Goal: Answer question/provide support

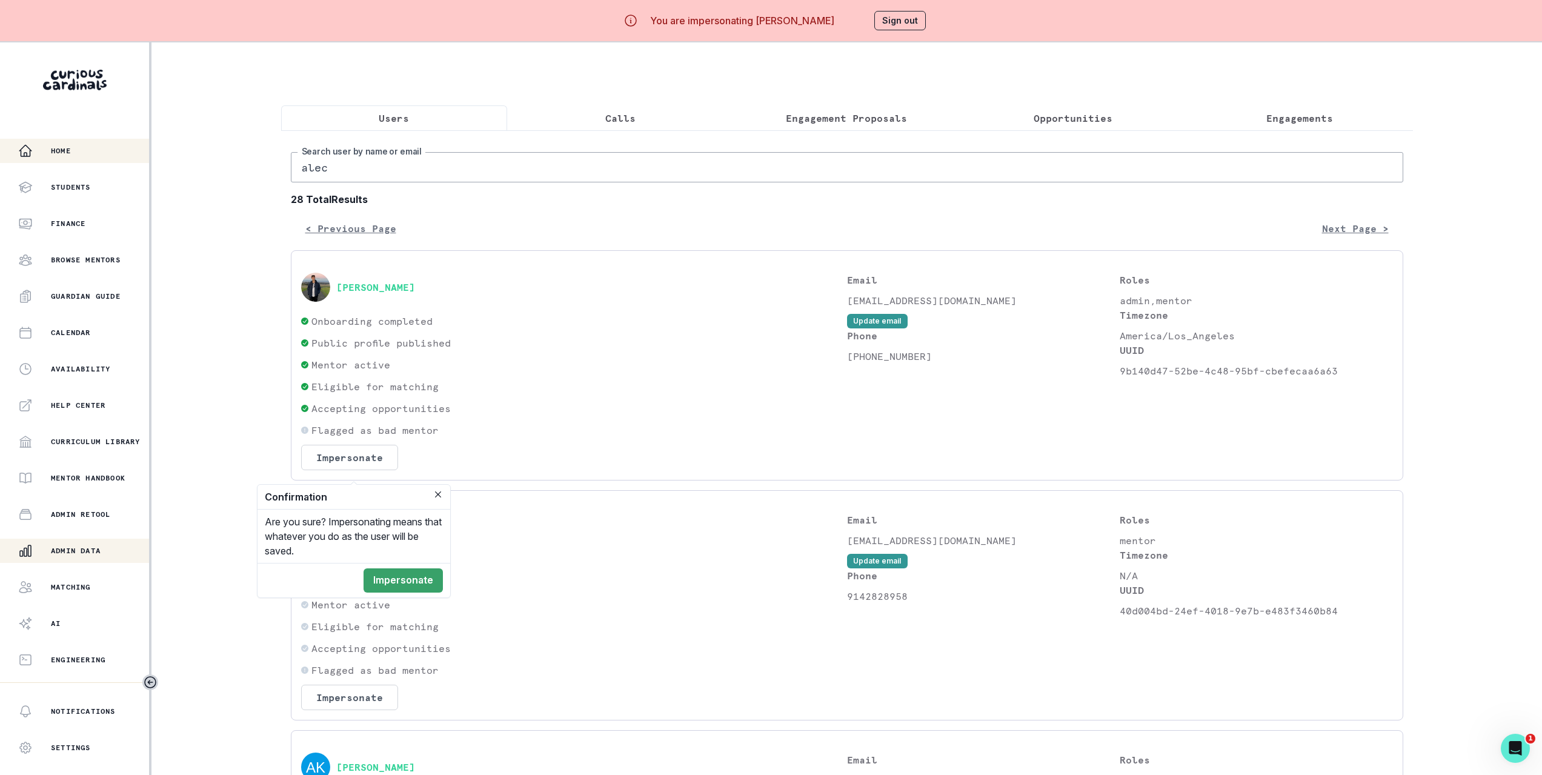
click at [19, 144] on icon "button" at bounding box center [25, 151] width 15 height 15
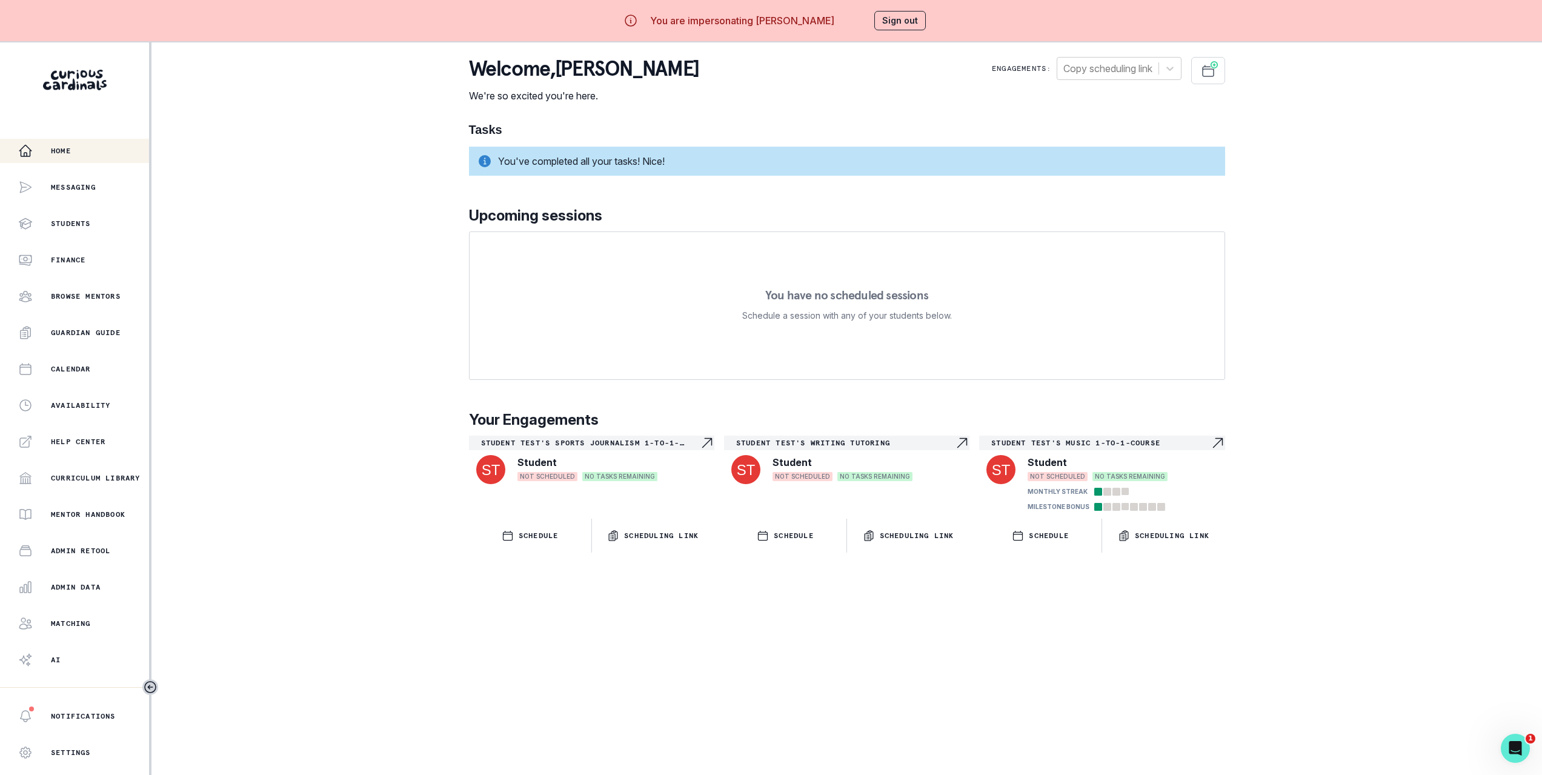
click at [313, 291] on div "Home Messaging Students Finance Browse Mentors Guardian Guide Calendar Availabi…" at bounding box center [771, 429] width 1542 height 775
click at [583, 444] on p "Student Test's Sports Journalism 1-to-1-course" at bounding box center [590, 443] width 219 height 10
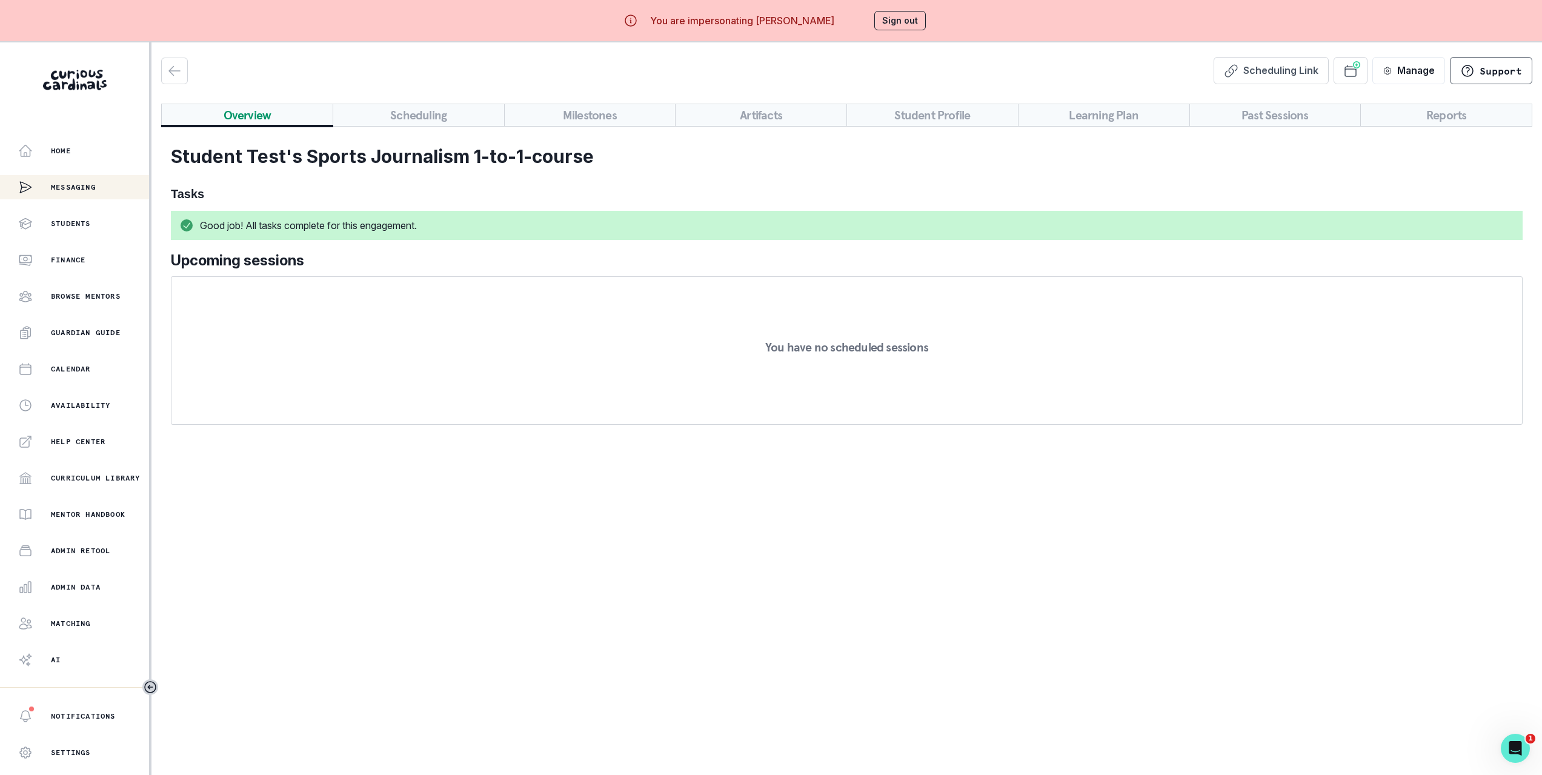
click at [98, 193] on div "Messaging" at bounding box center [74, 187] width 149 height 24
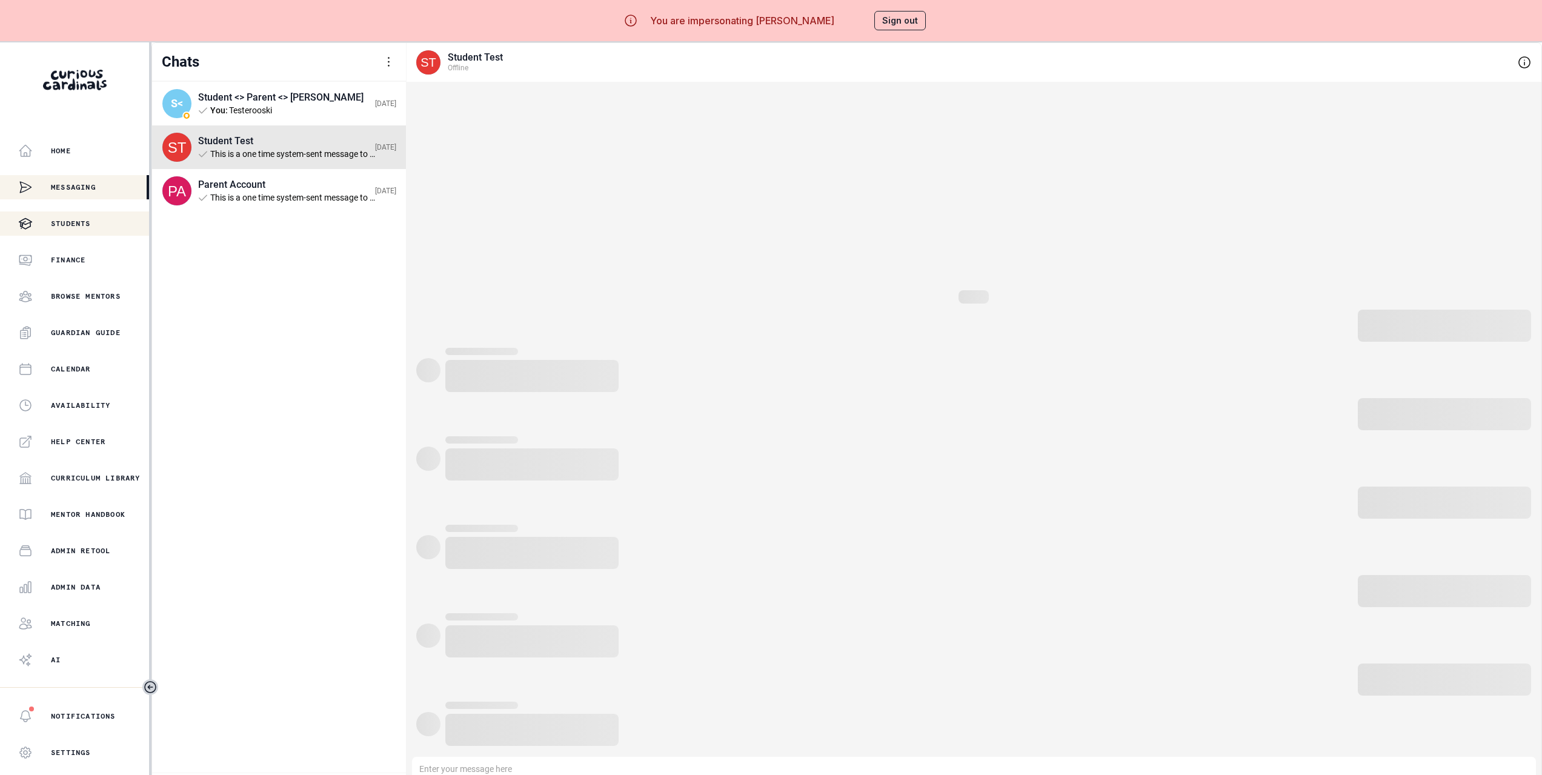
scroll to position [8, 0]
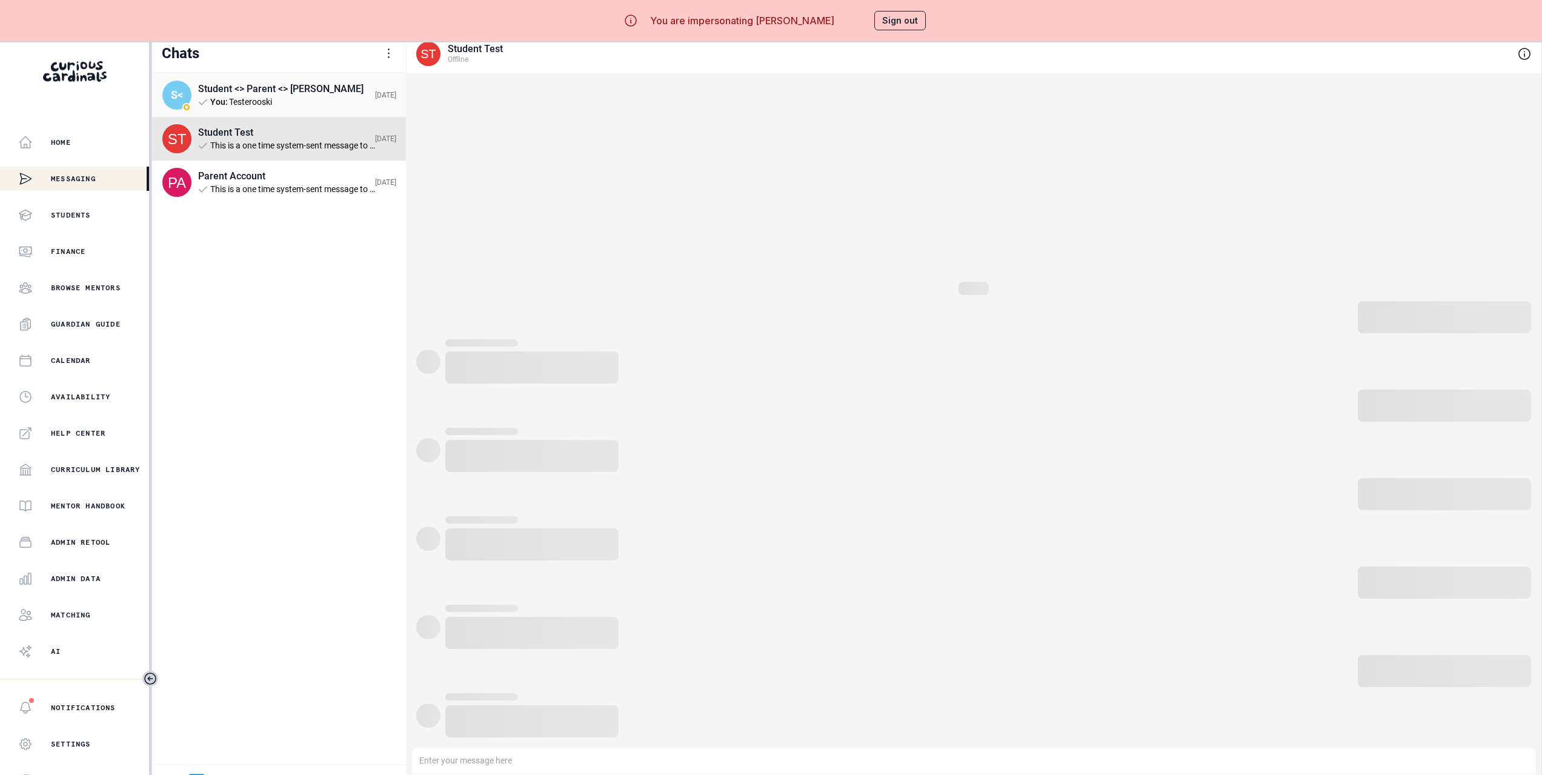
click at [248, 89] on div "Student <> Parent <> [PERSON_NAME]" at bounding box center [286, 89] width 177 height 12
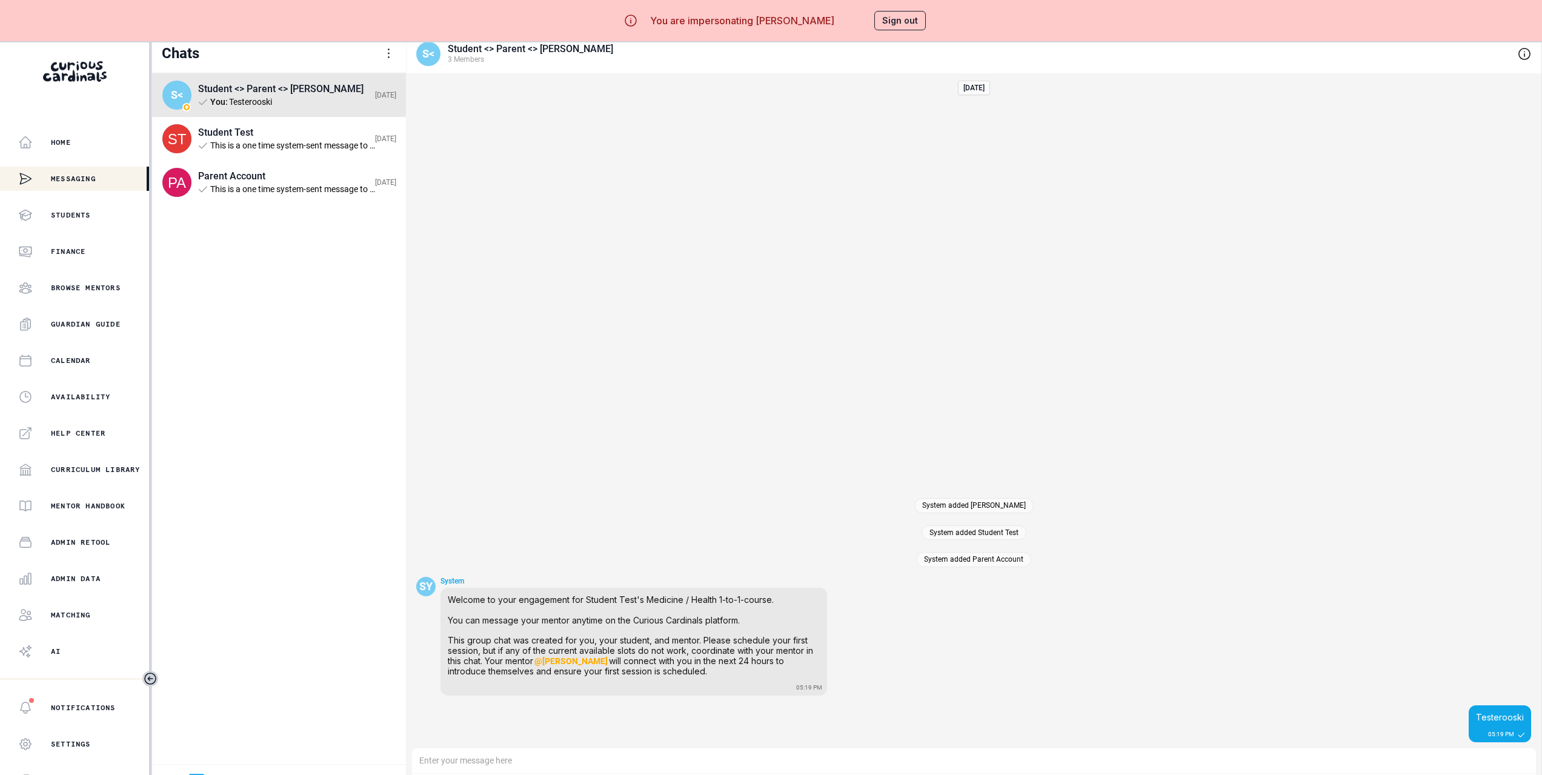
click at [285, 395] on div "S< Student <> Parent <> [PERSON_NAME] You : Testerooski [DATE] Student Test Thi…" at bounding box center [279, 418] width 254 height 691
click at [284, 181] on div "Parent Account This is a one time system-sent message to start the one-to-one c…" at bounding box center [286, 182] width 177 height 24
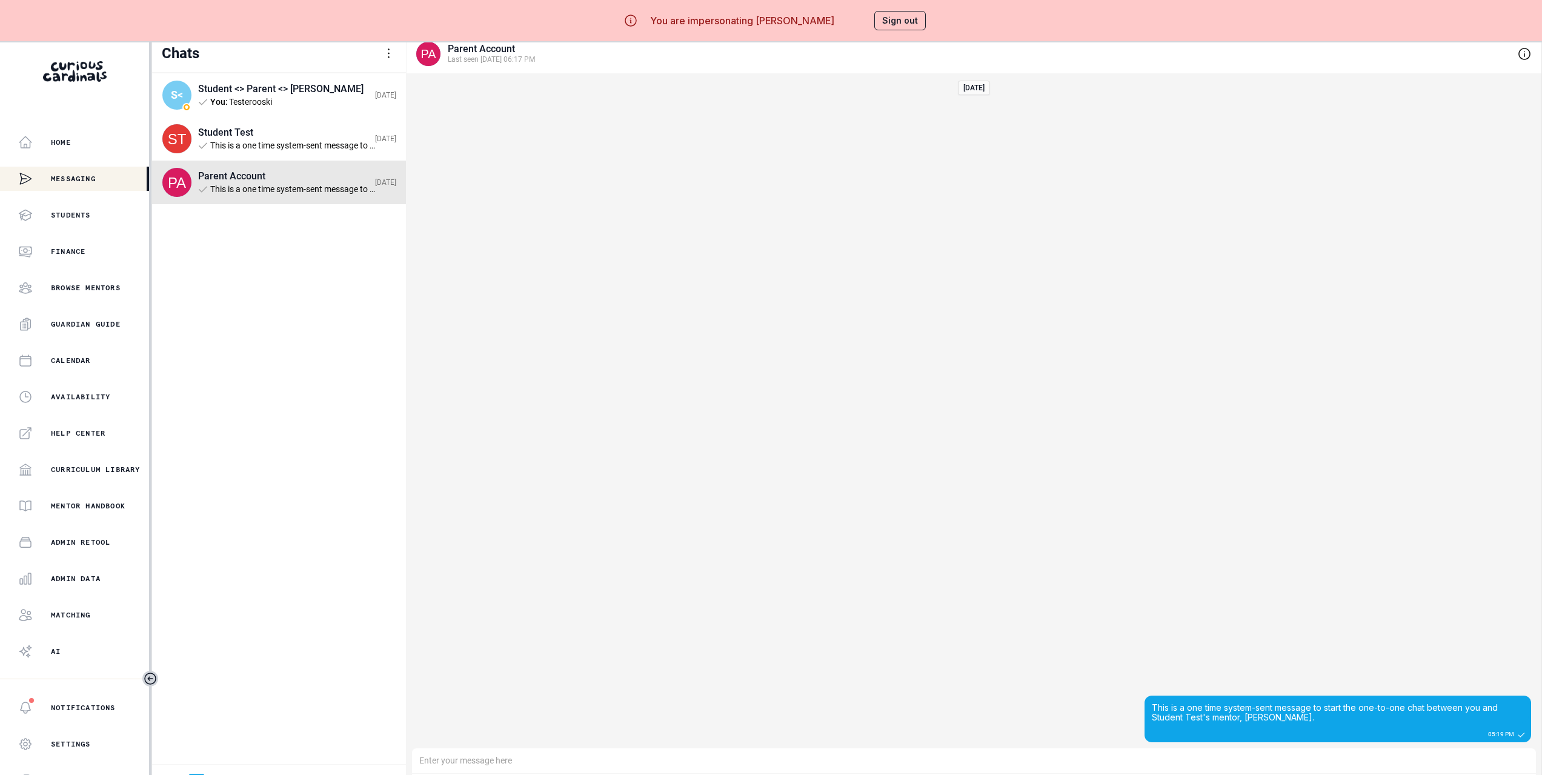
click at [318, 183] on div "Parent Account This is a one time system-sent message to start the one-to-one c…" at bounding box center [286, 182] width 177 height 24
click at [320, 310] on div "S< Student <> Parent <> [PERSON_NAME] You : Testerooski [DATE] Student Test Thi…" at bounding box center [279, 418] width 254 height 691
click at [771, 758] on div at bounding box center [974, 760] width 1124 height 25
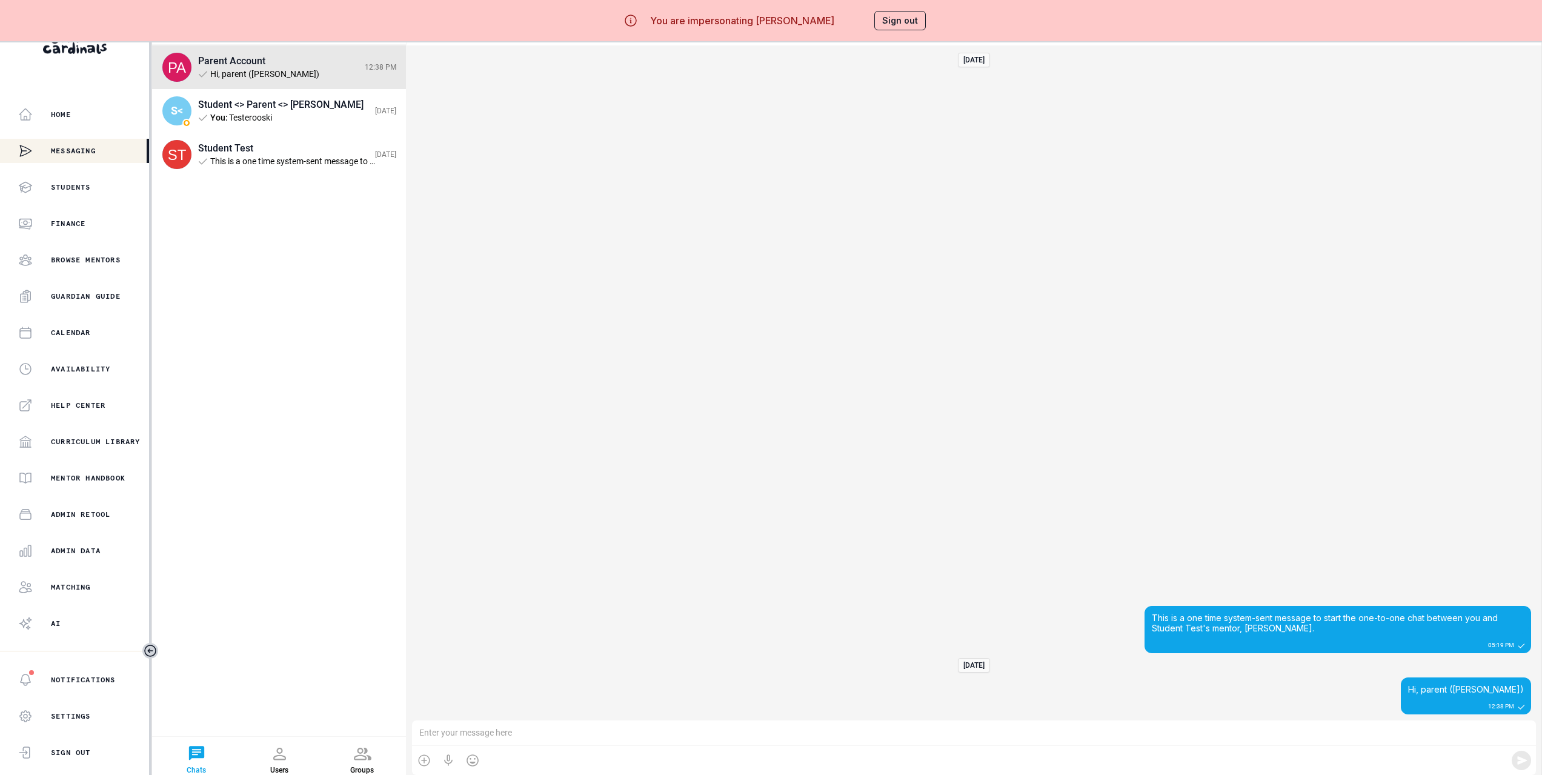
scroll to position [0, 0]
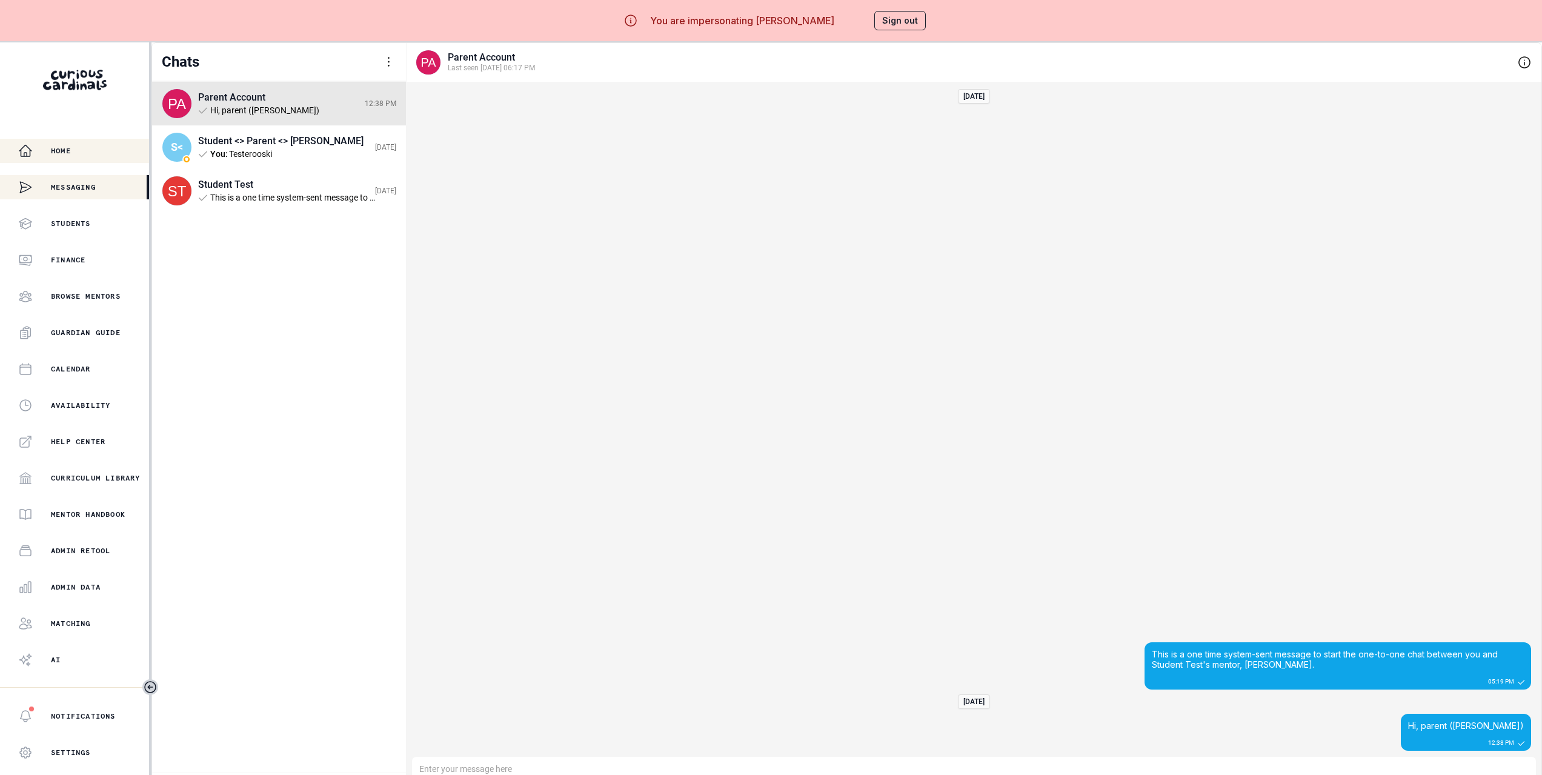
click at [51, 144] on div "Home" at bounding box center [83, 151] width 131 height 15
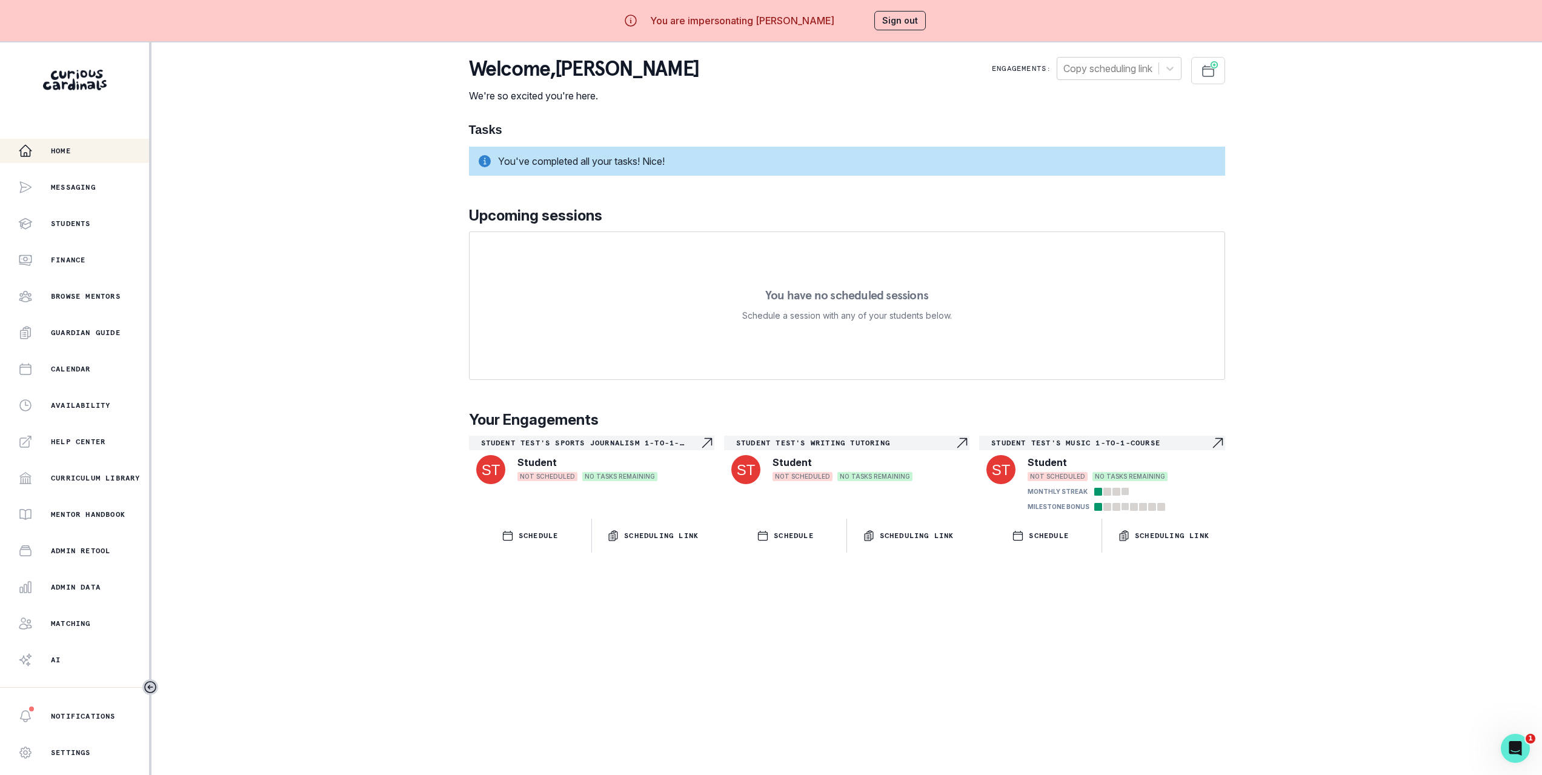
click at [338, 110] on div "Home Messaging Students Finance Browse Mentors Guardian Guide Calendar Availabi…" at bounding box center [771, 429] width 1542 height 775
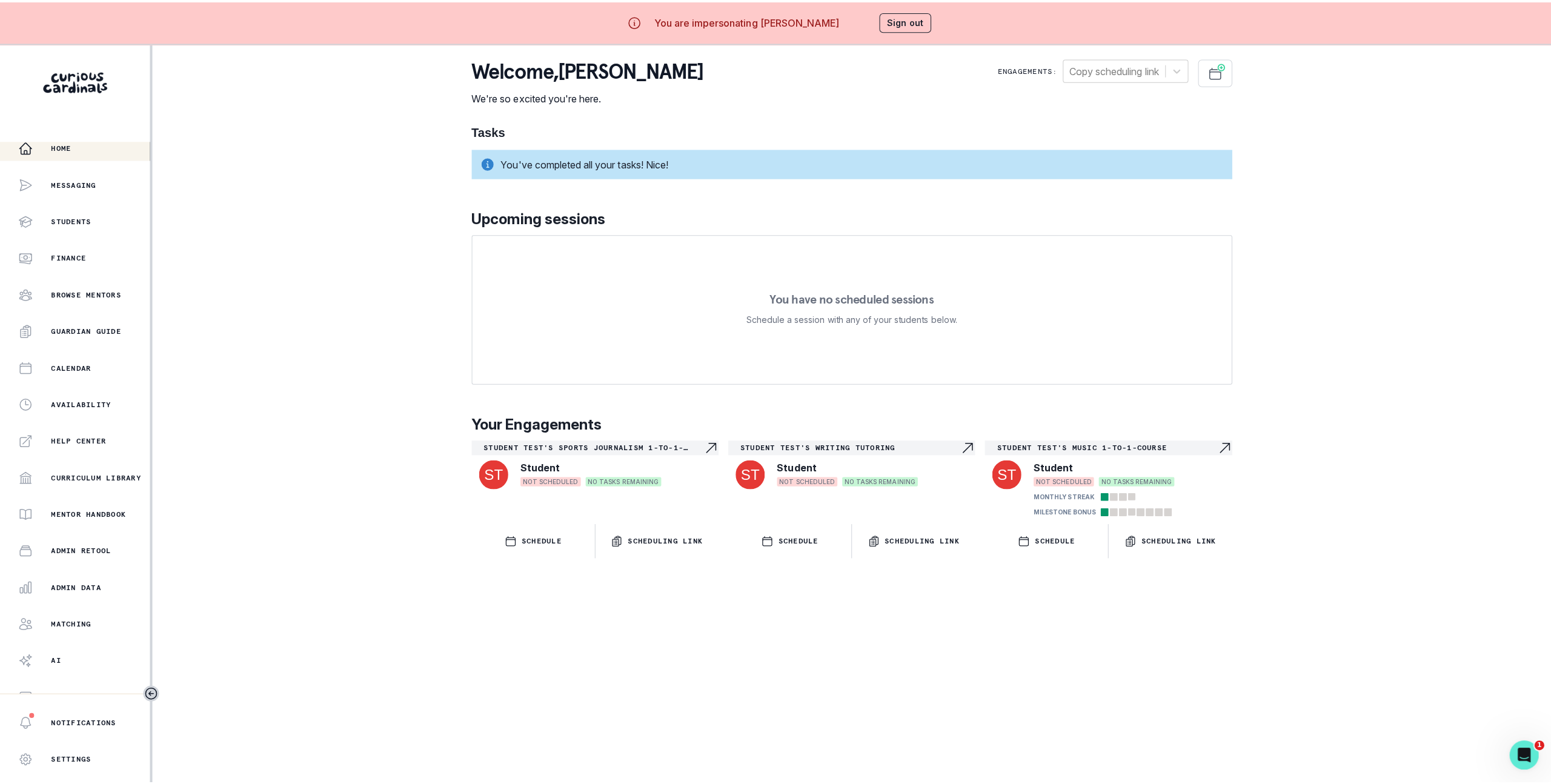
scroll to position [14, 0]
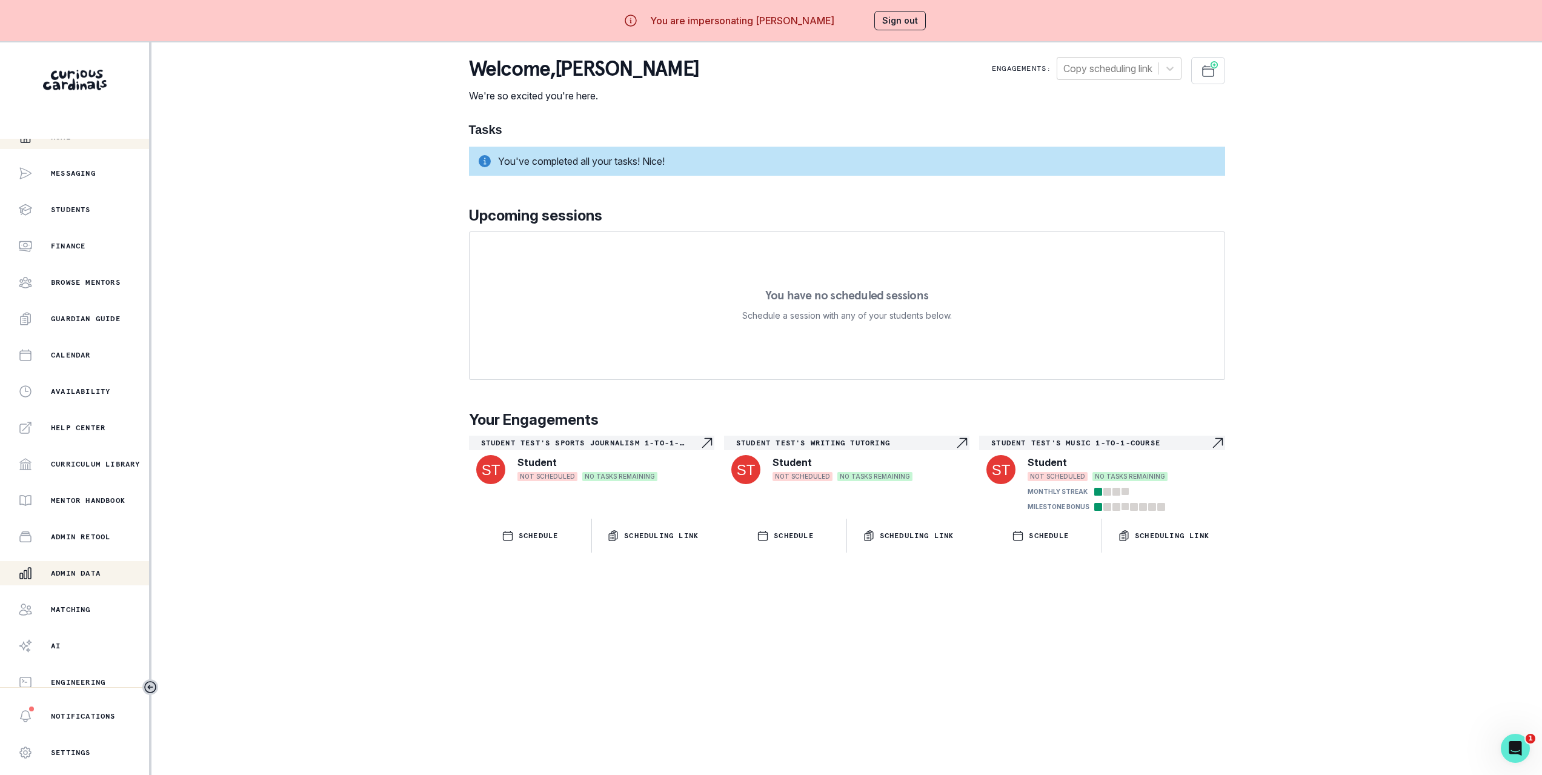
click at [75, 582] on button "Admin Data" at bounding box center [74, 573] width 149 height 24
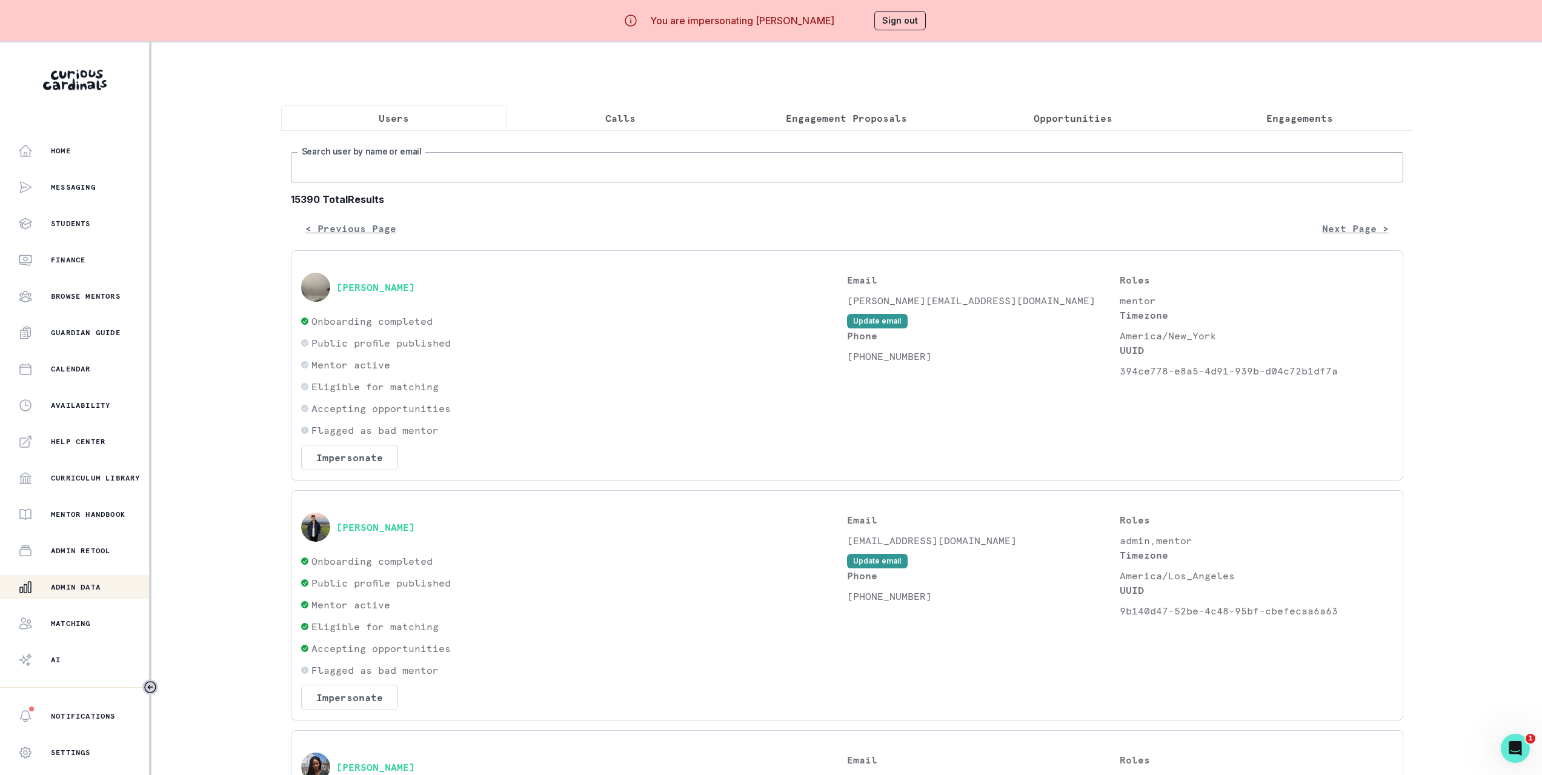
click at [545, 180] on input "Search user by name or email" at bounding box center [847, 167] width 1112 height 30
type input "parent"
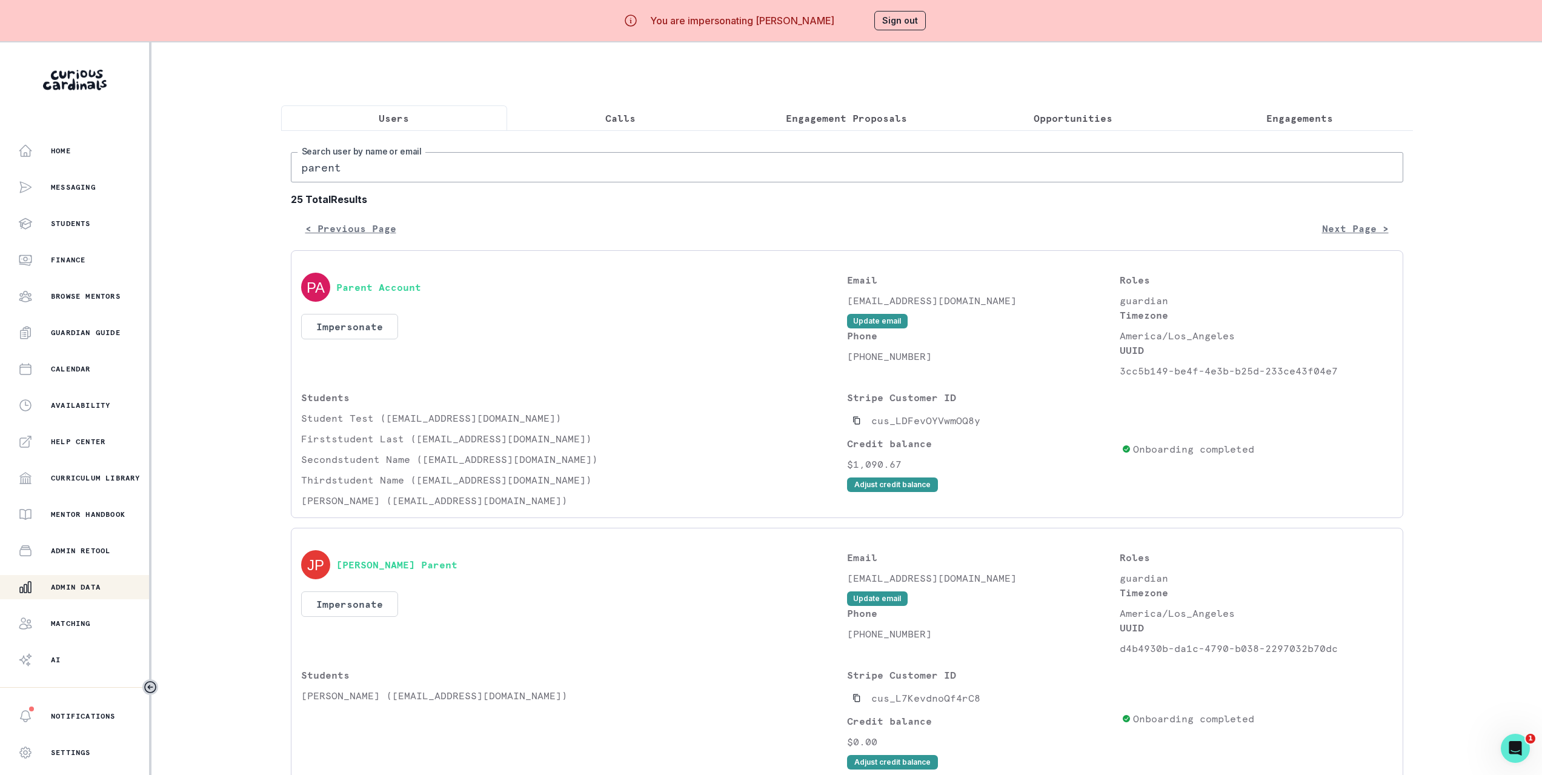
click at [891, 27] on button "Sign out" at bounding box center [899, 20] width 51 height 19
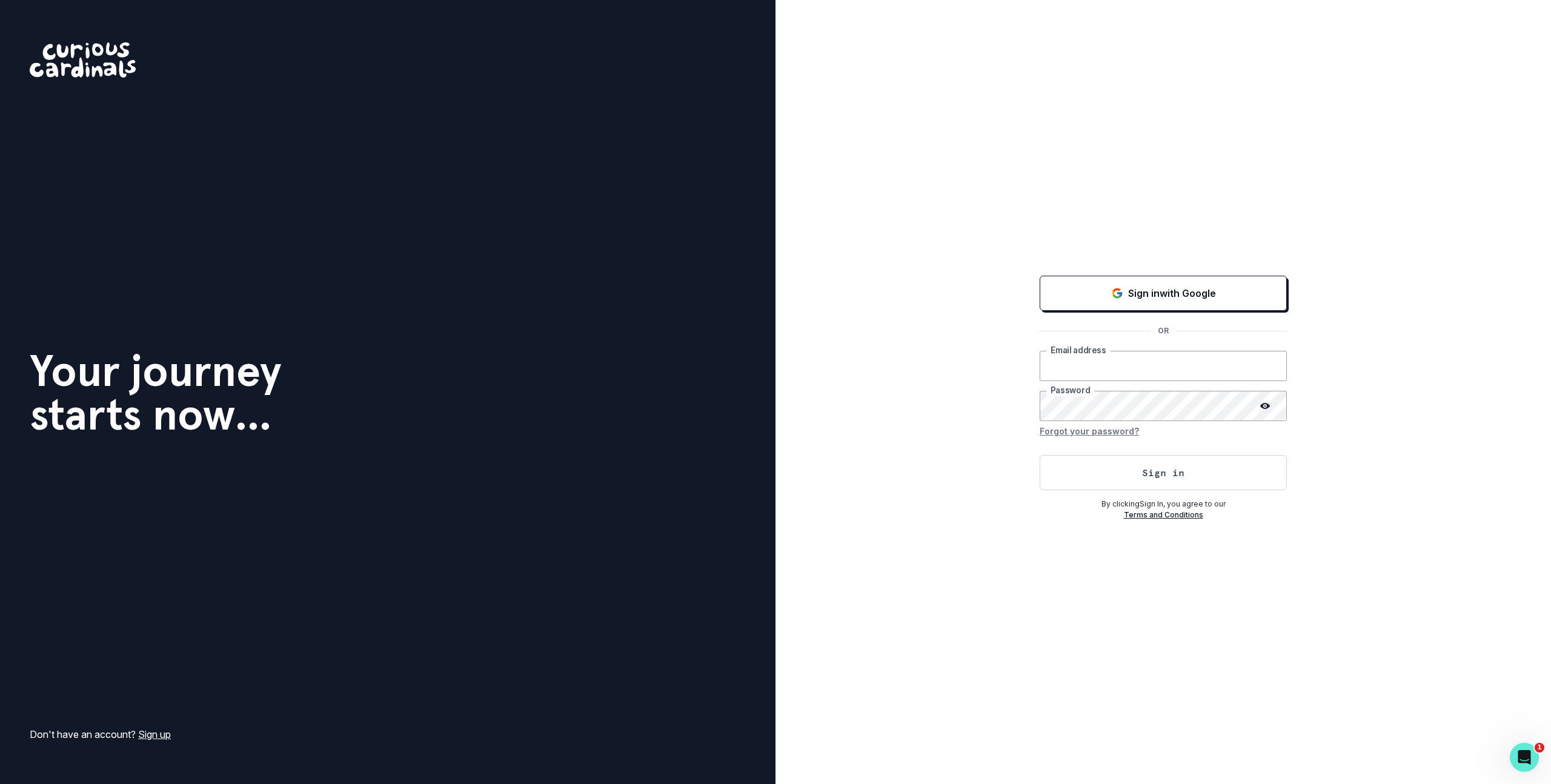
type input "[PERSON_NAME][EMAIL_ADDRESS][DOMAIN_NAME]"
click at [825, 159] on div "Sign in with Google OR [PERSON_NAME][EMAIL_ADDRESS][DOMAIN_NAME] Email address …" at bounding box center [1162, 392] width 775 height 784
